Goal: Use online tool/utility: Utilize a website feature to perform a specific function

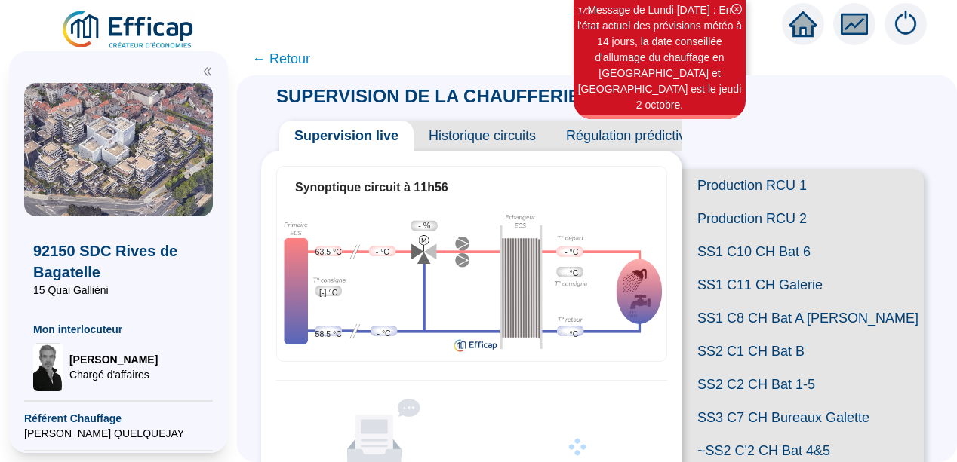
click at [204, 69] on icon "double-left" at bounding box center [207, 71] width 11 height 11
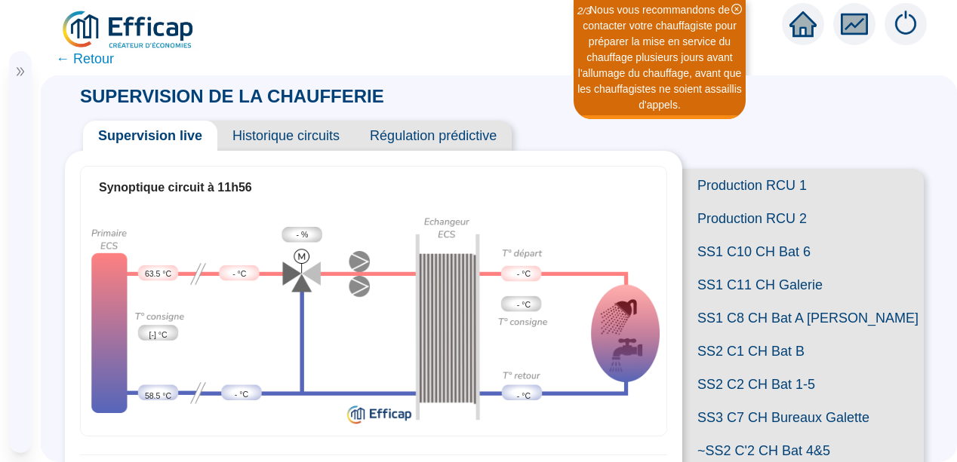
click at [752, 401] on span "SS2 C2 CH Bat 1-5" at bounding box center [802, 384] width 241 height 33
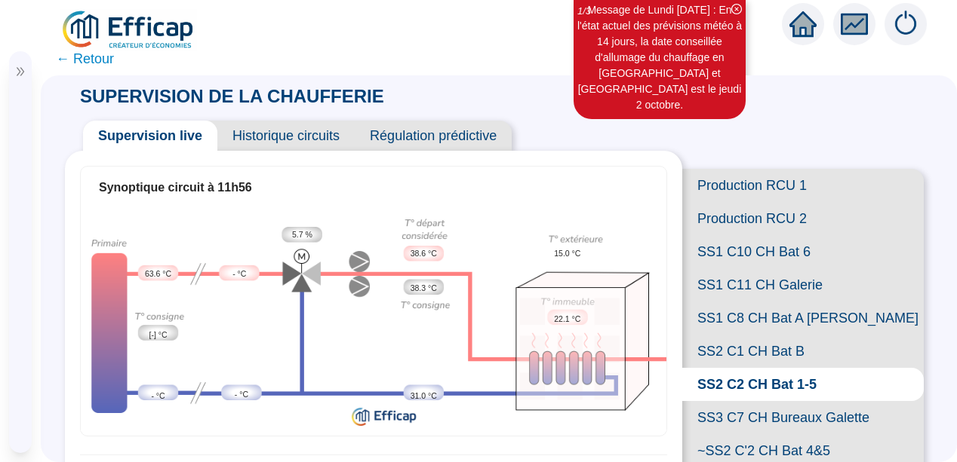
click at [296, 130] on span "Historique circuits" at bounding box center [285, 136] width 137 height 30
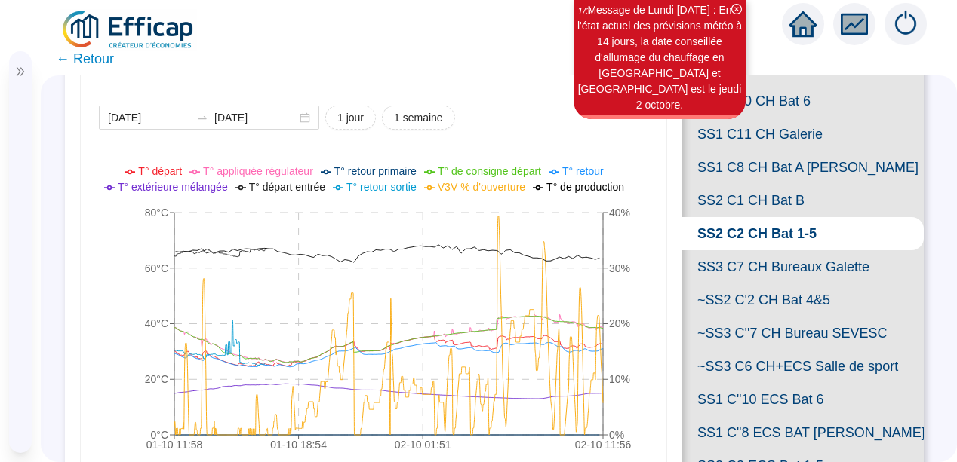
scroll to position [181, 0]
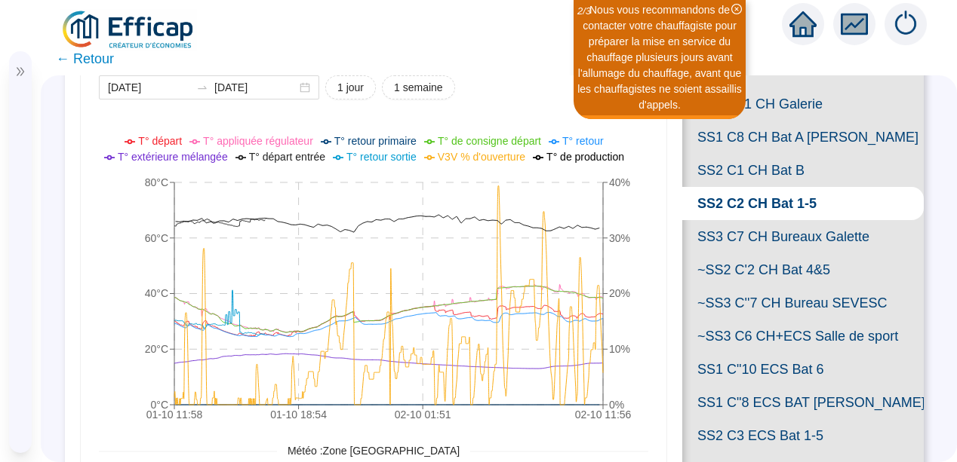
click at [751, 187] on span "SS2 C1 CH Bat B" at bounding box center [802, 170] width 241 height 33
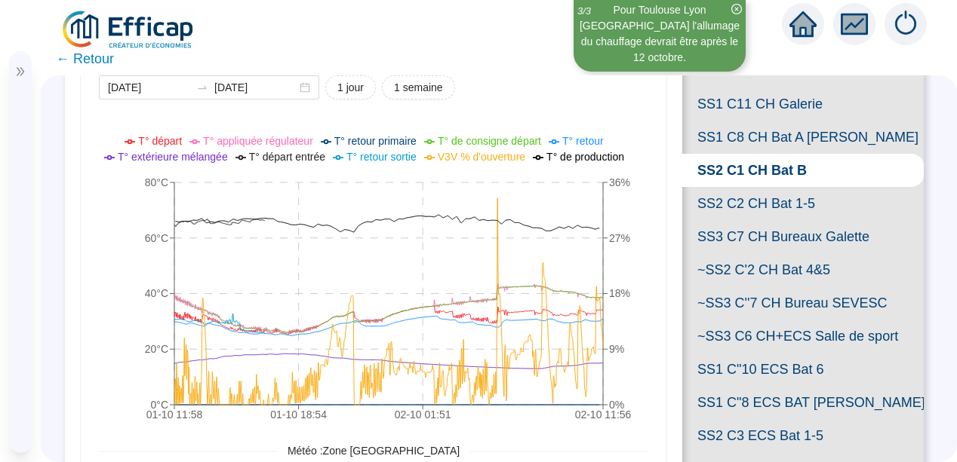
click at [797, 154] on span "SS1 C8 CH Bat A [PERSON_NAME]" at bounding box center [802, 137] width 241 height 33
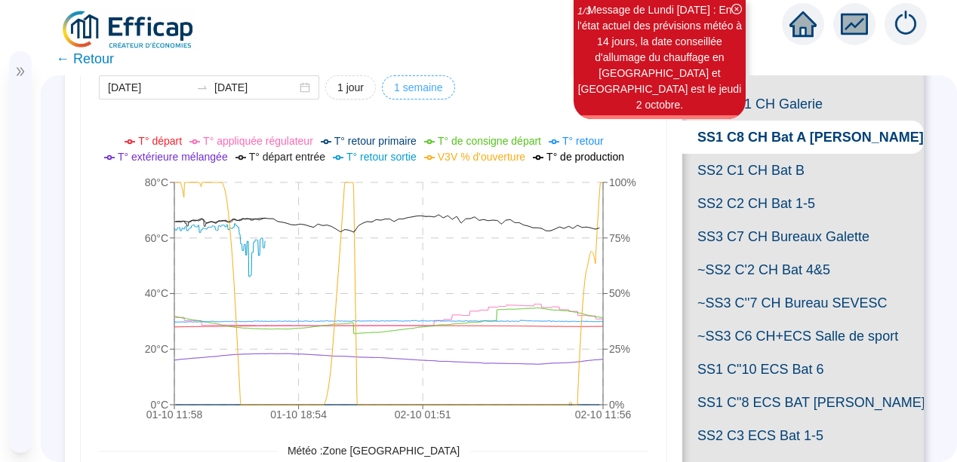
click at [408, 84] on span "1 semaine" at bounding box center [418, 88] width 49 height 16
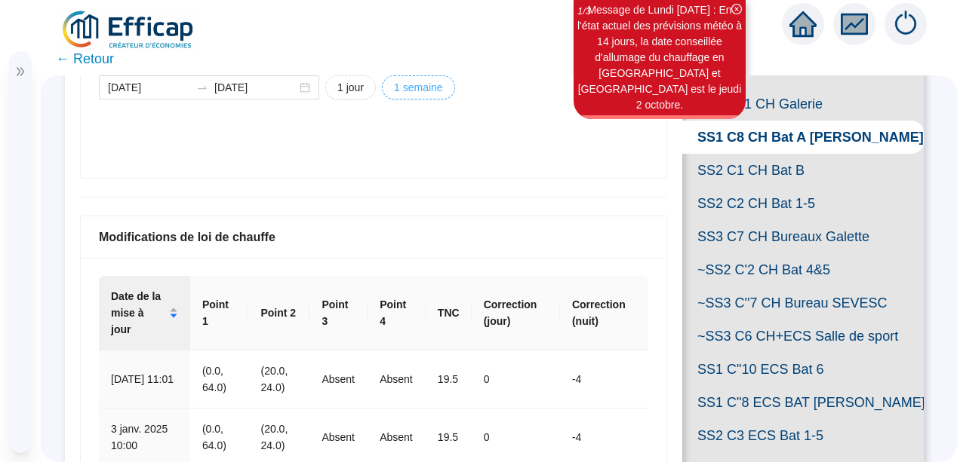
type input "[DATE]"
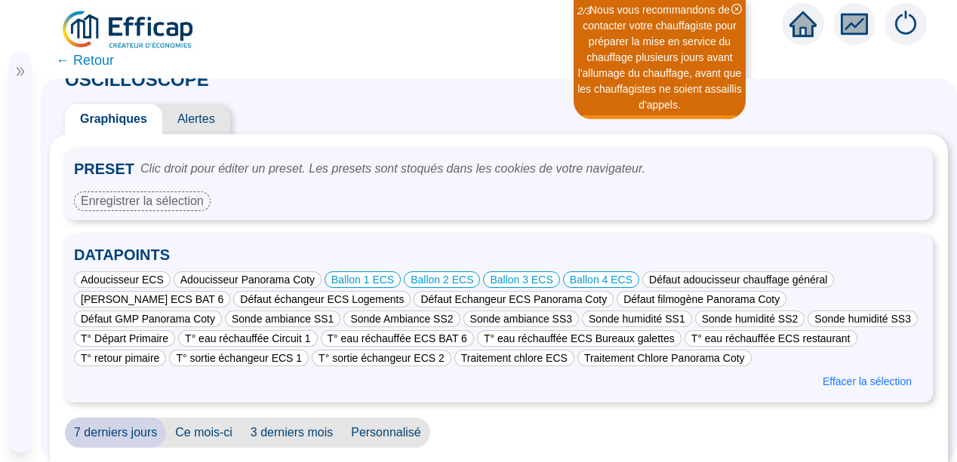
scroll to position [16, 0]
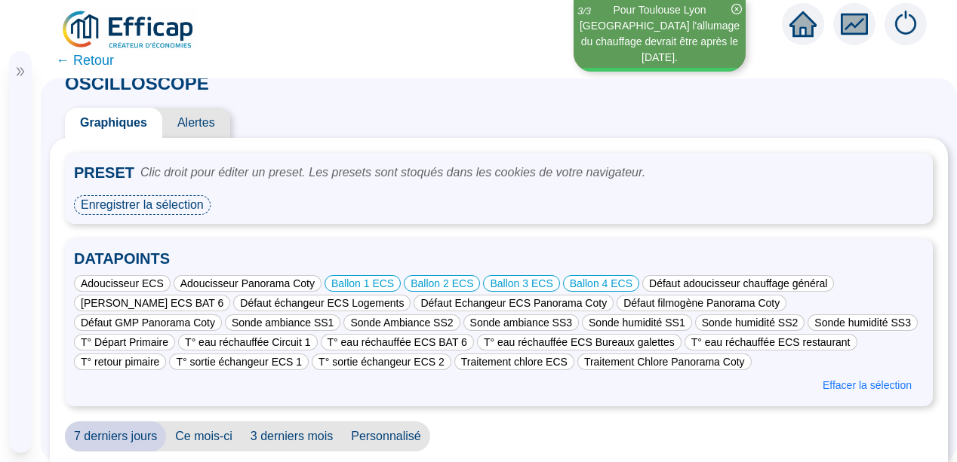
click at [157, 208] on div "Enregistrer la sélection" at bounding box center [142, 205] width 137 height 20
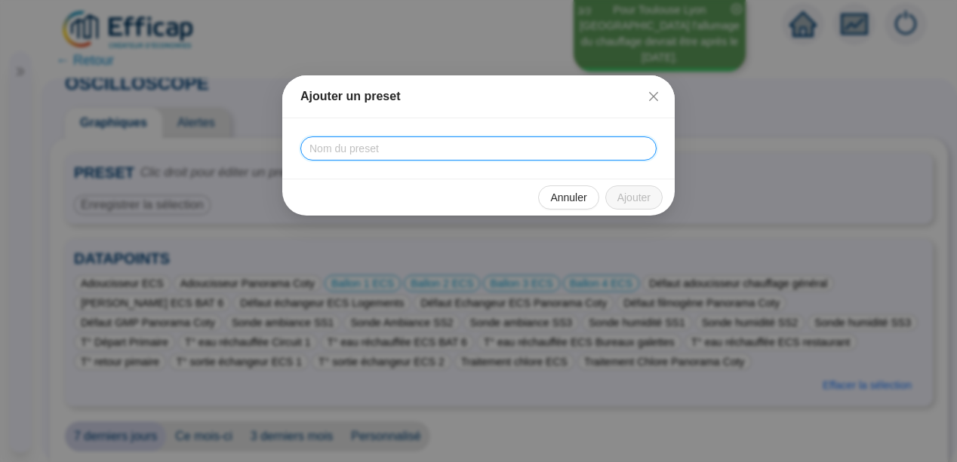
click at [321, 149] on input "text" at bounding box center [478, 149] width 356 height 24
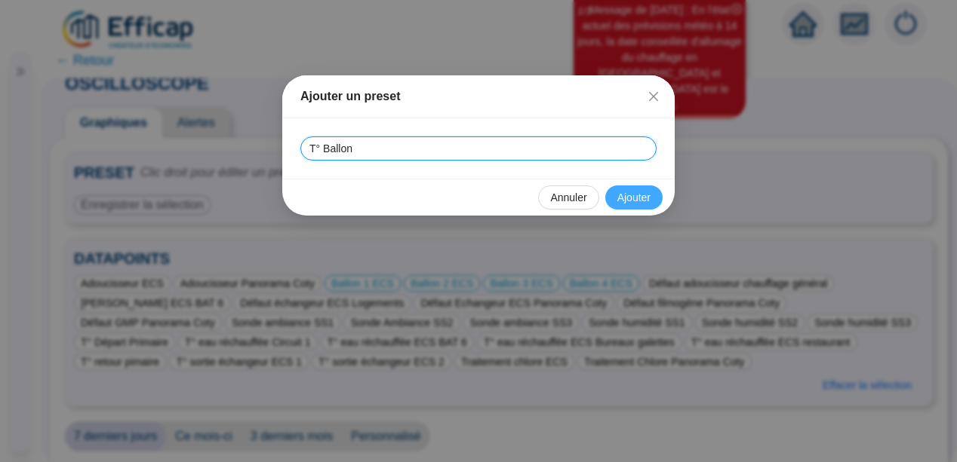
type input "T° Ballon"
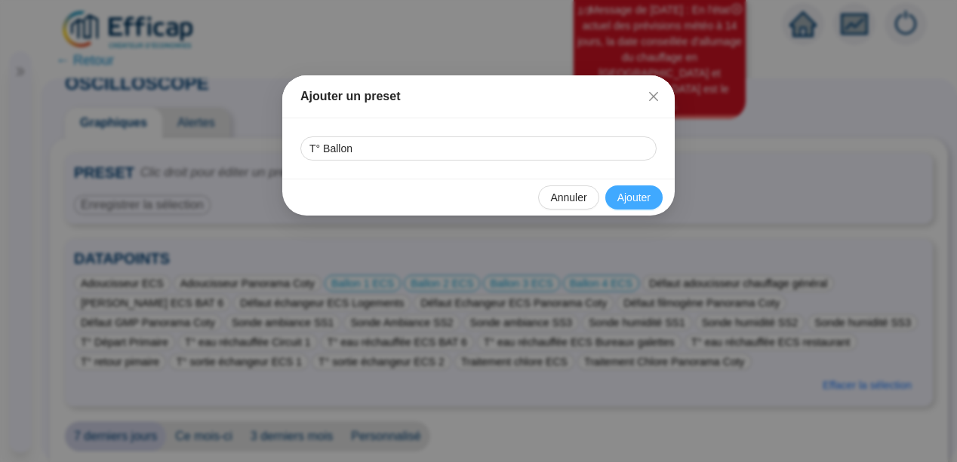
click at [625, 199] on span "Ajouter" at bounding box center [633, 198] width 33 height 16
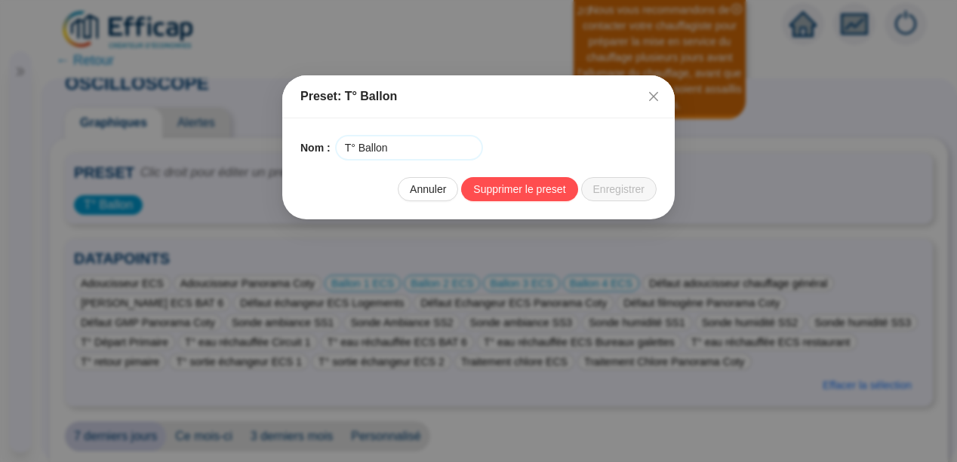
click at [385, 153] on input "T° Ballon" at bounding box center [408, 148] width 145 height 23
type input "T° Ballons"
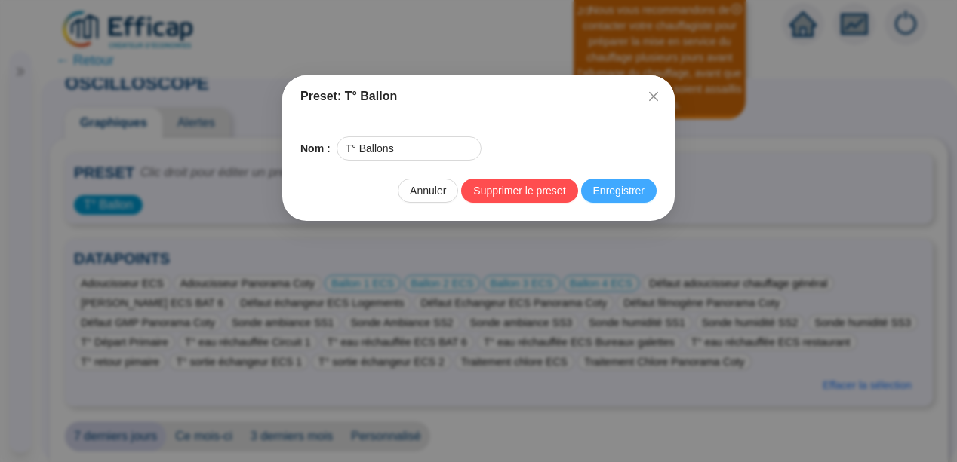
click at [622, 189] on span "Enregistrer" at bounding box center [618, 191] width 51 height 16
